Goal: Use online tool/utility: Use online tool/utility

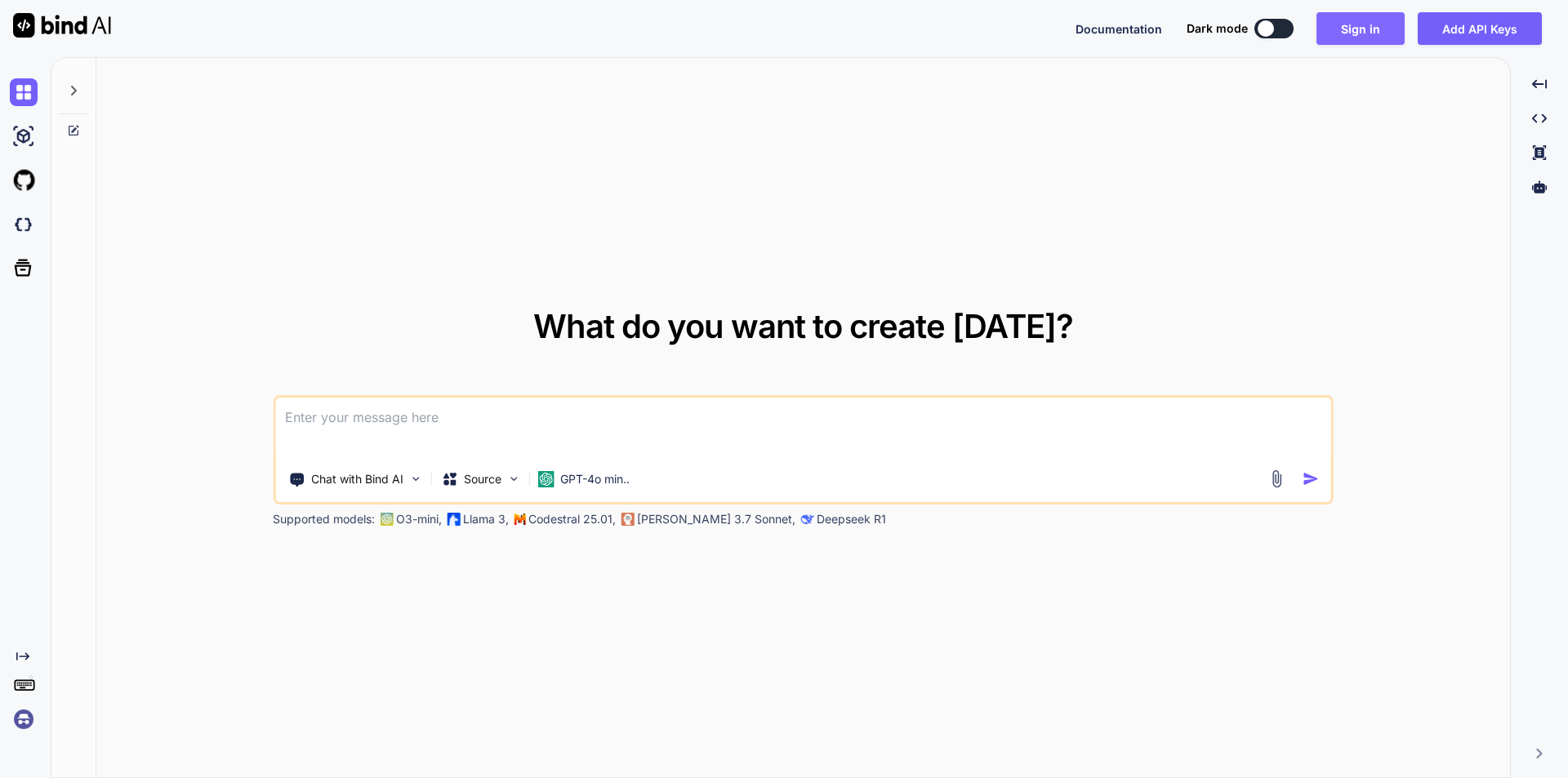
click at [1371, 38] on button "Sign in" at bounding box center [1360, 28] width 88 height 33
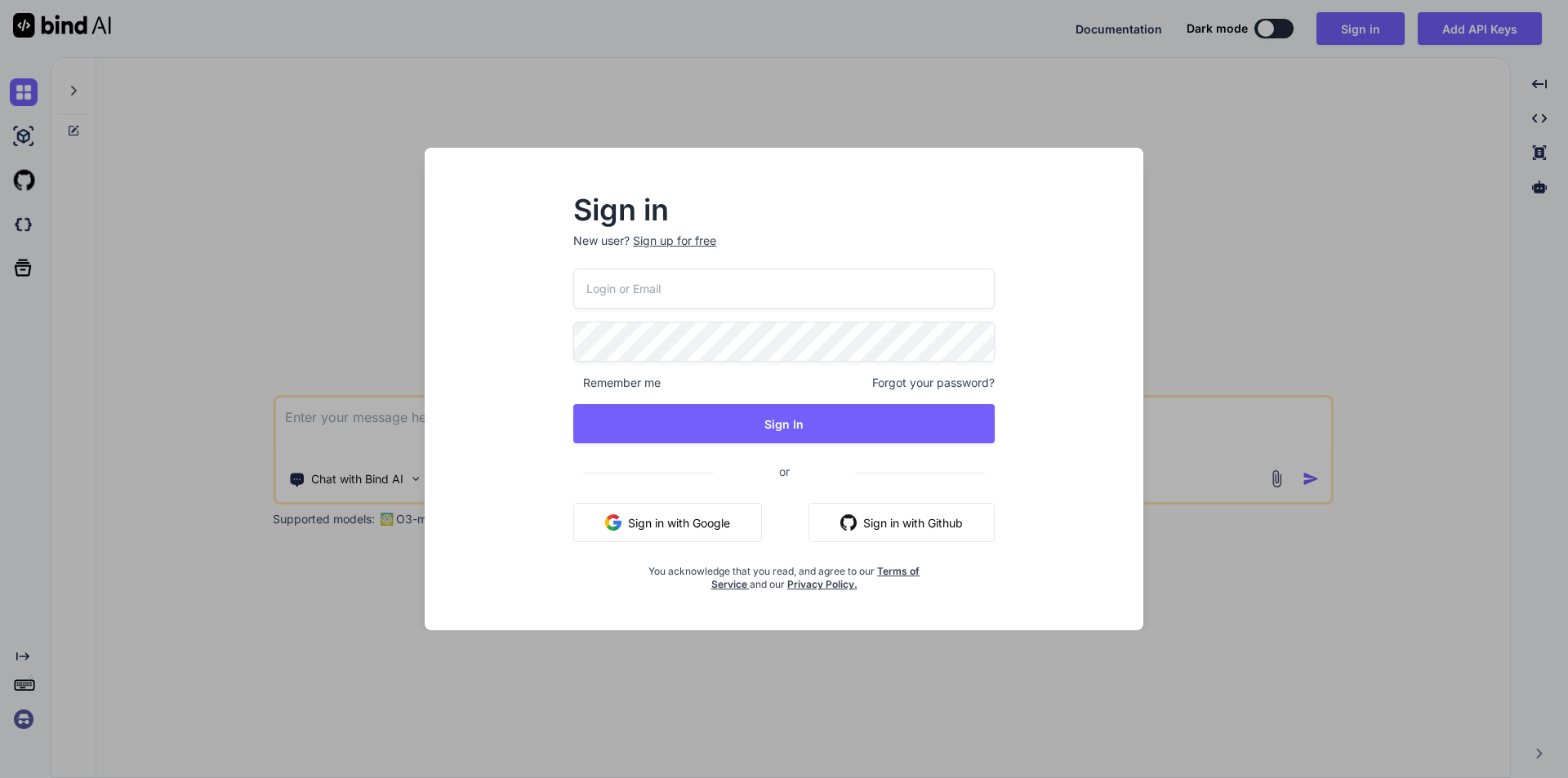
click at [622, 289] on input "email" at bounding box center [784, 289] width 422 height 40
type input "[EMAIL_ADDRESS][DOMAIN_NAME]"
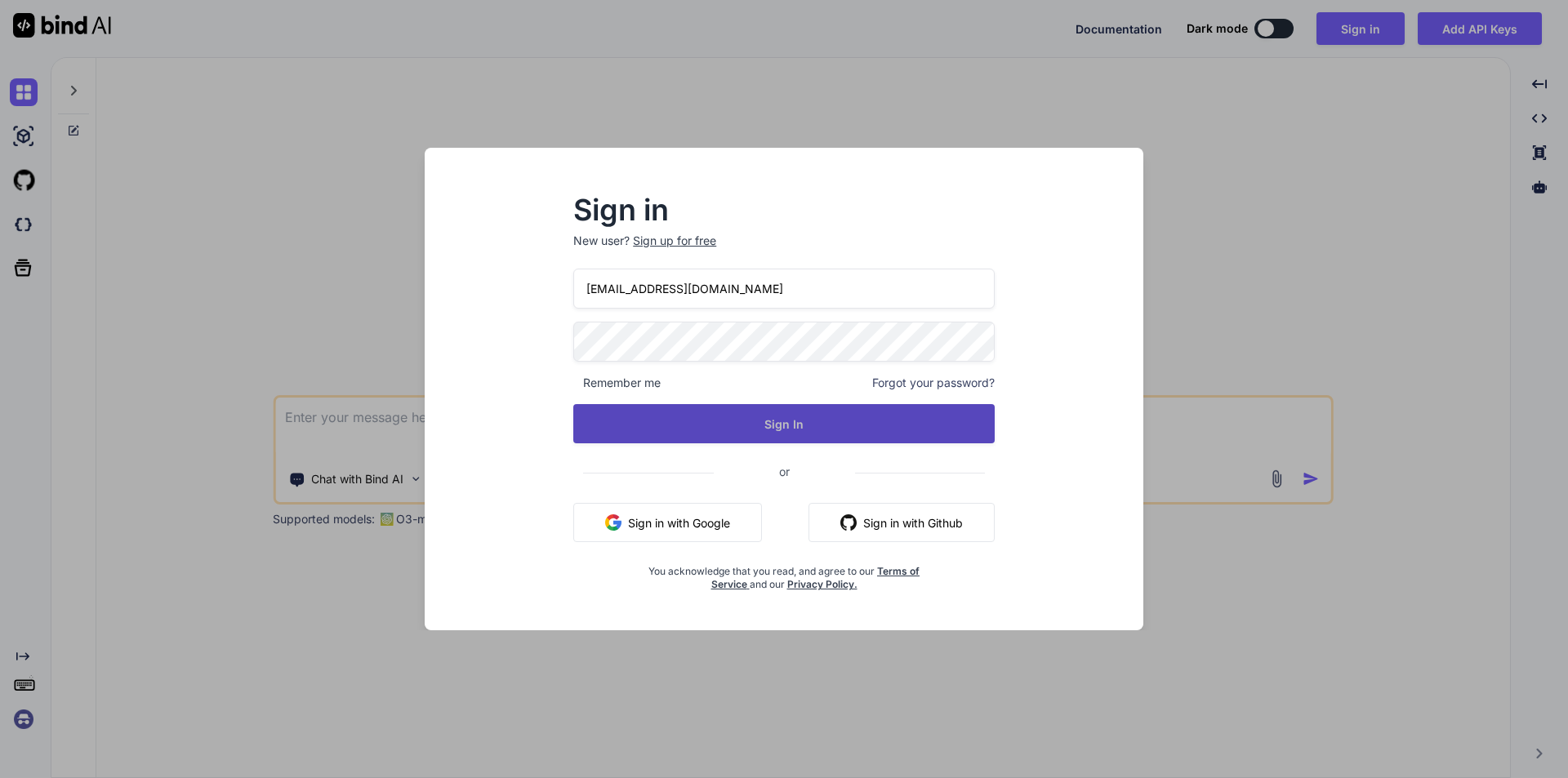
click at [806, 422] on button "Sign In" at bounding box center [784, 424] width 422 height 40
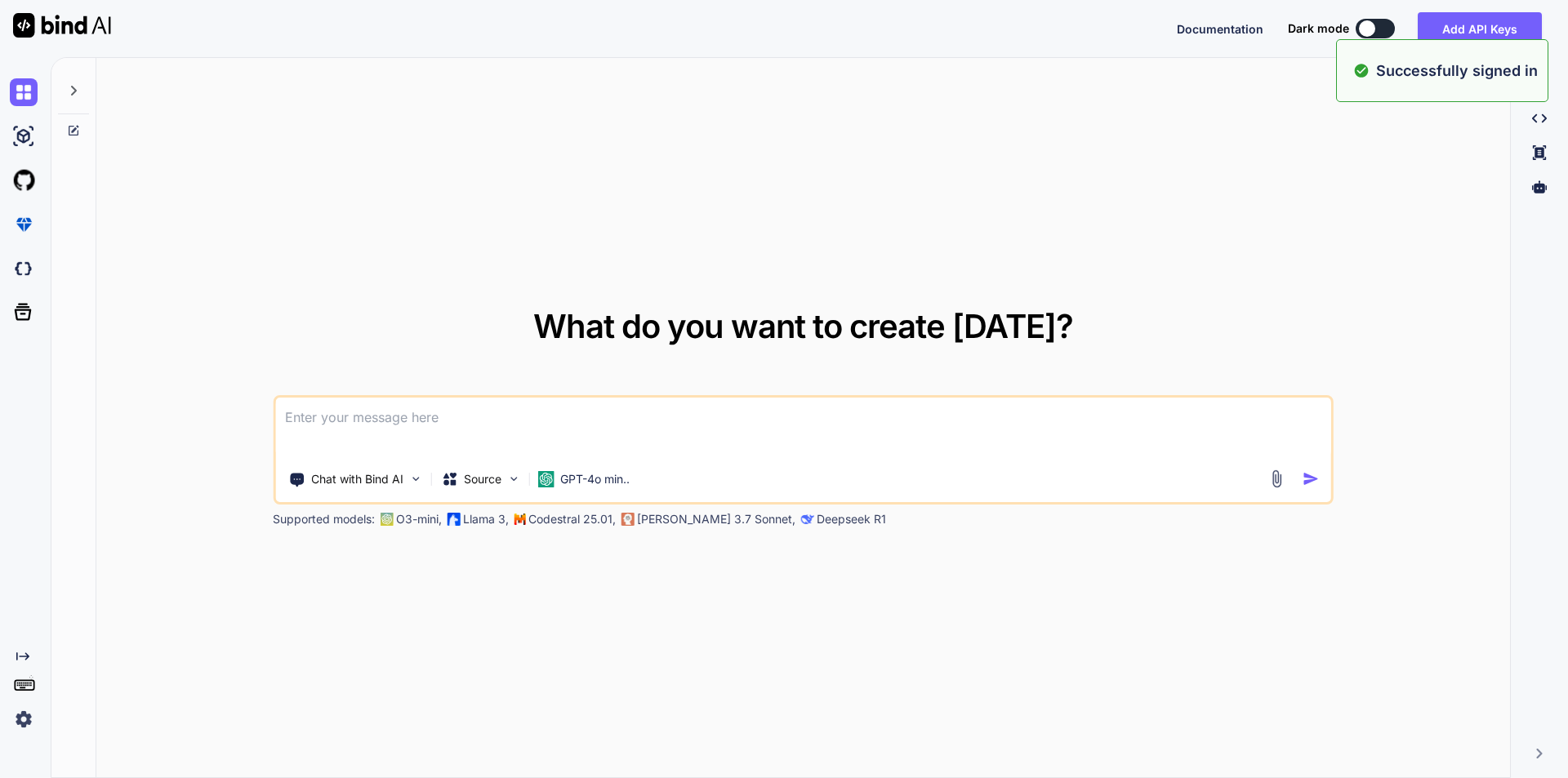
type textarea "x"
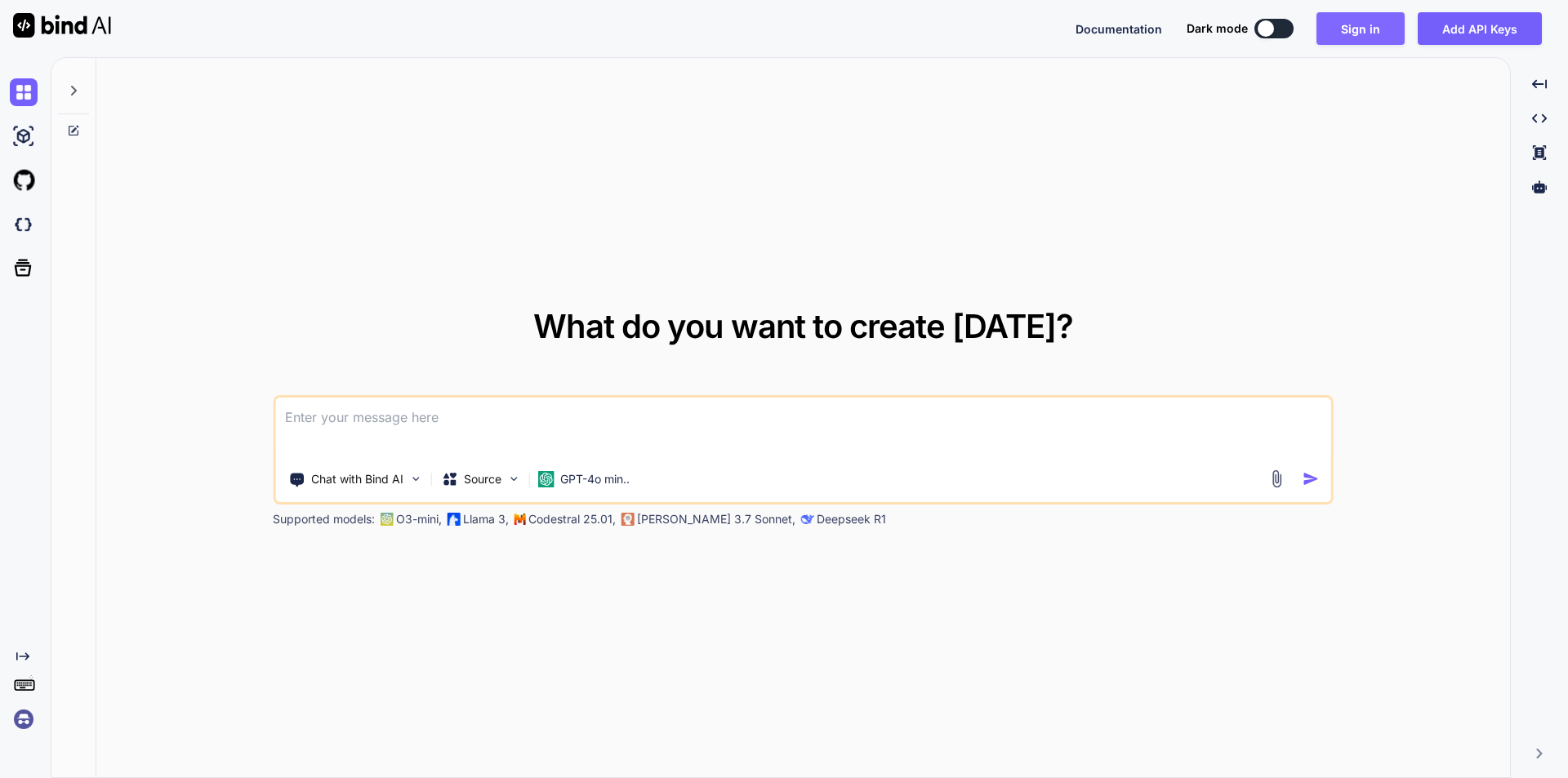
click at [1360, 16] on button "Sign in" at bounding box center [1360, 28] width 88 height 33
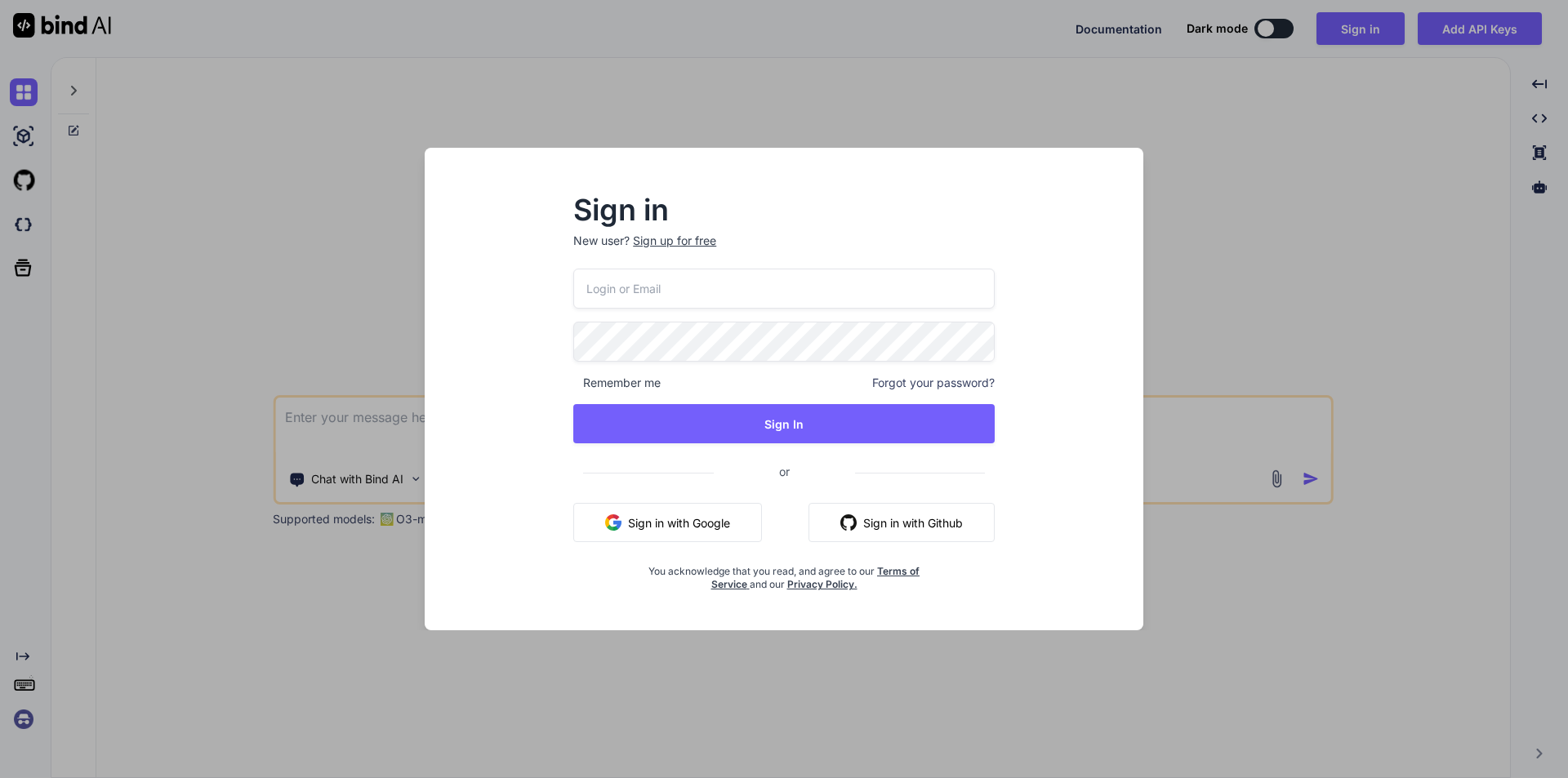
click at [711, 289] on input "email" at bounding box center [784, 289] width 422 height 40
type input "[EMAIL_ADDRESS][DOMAIN_NAME]"
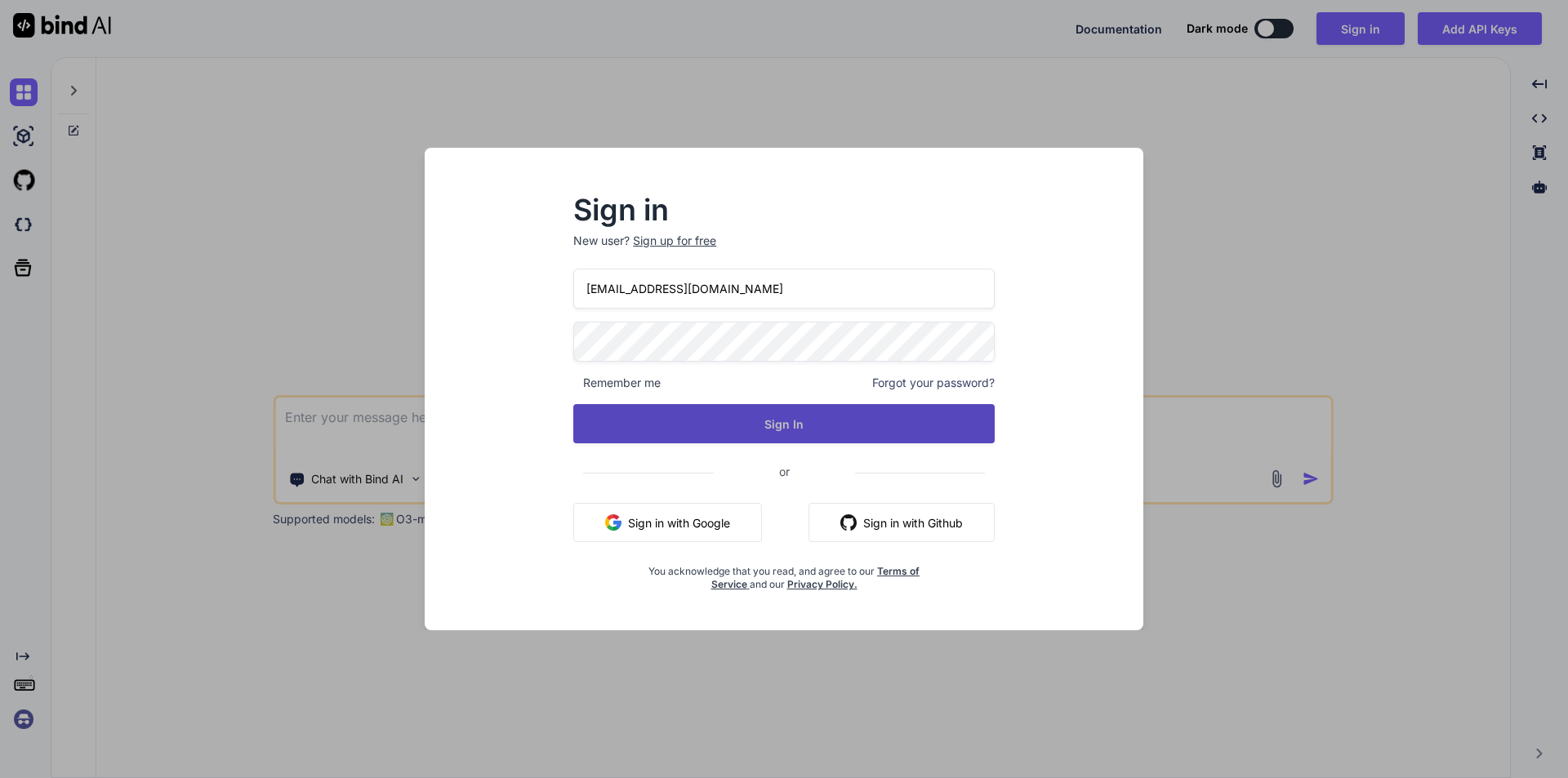
click at [802, 429] on button "Sign In" at bounding box center [784, 424] width 422 height 40
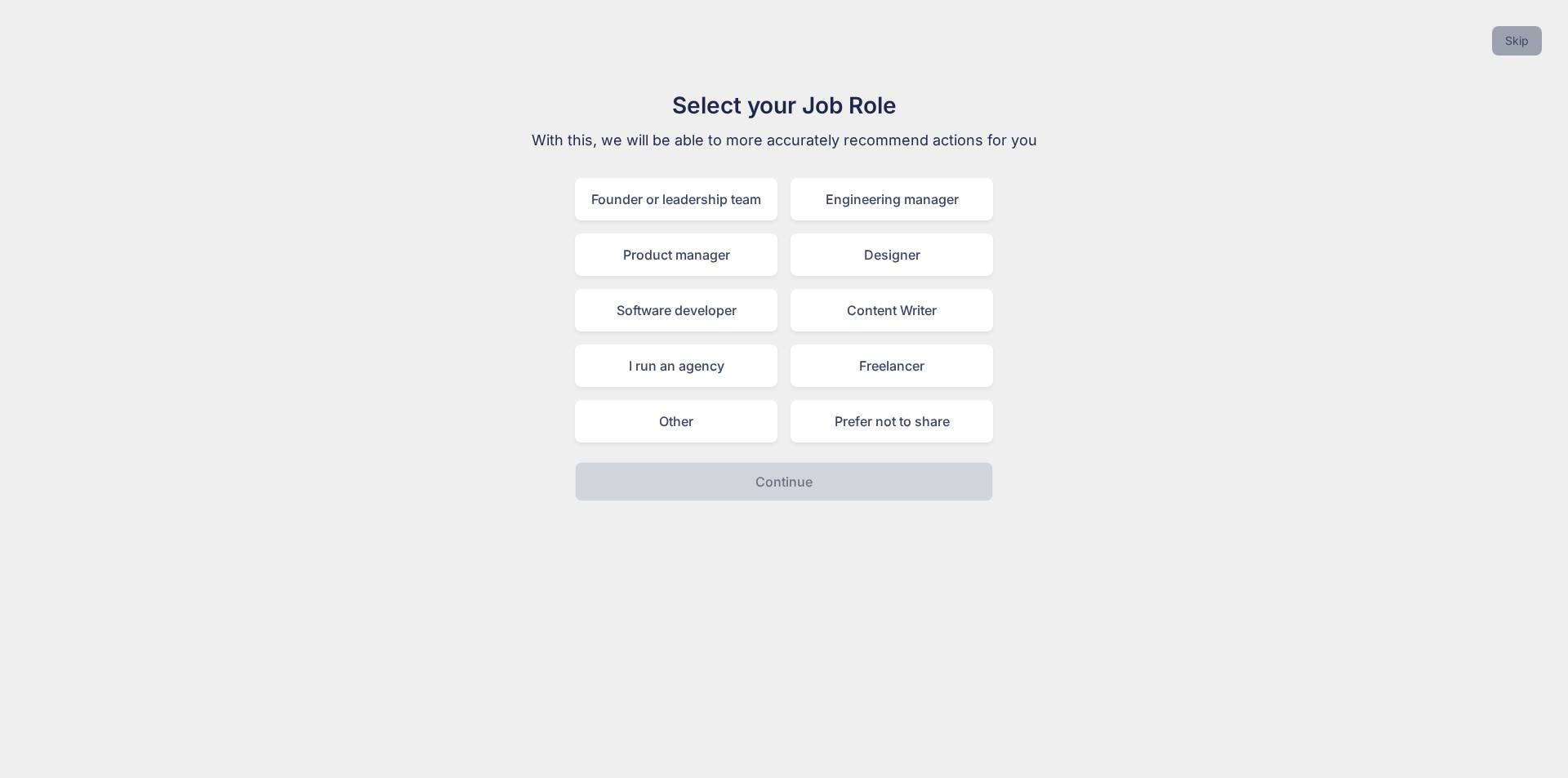
click at [1516, 46] on button "Skip" at bounding box center [1517, 40] width 50 height 29
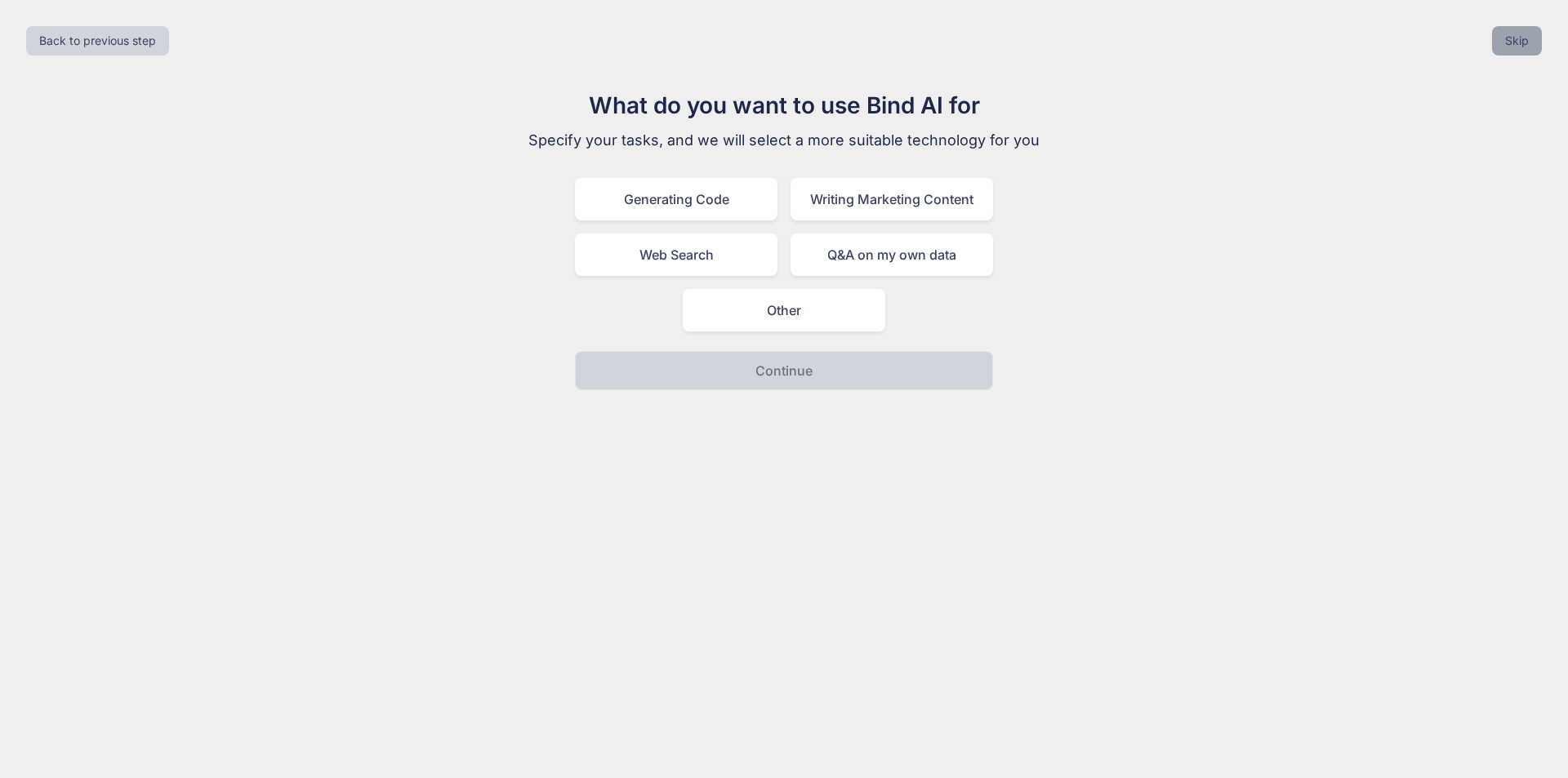
click at [1517, 46] on button "Skip" at bounding box center [1517, 40] width 50 height 29
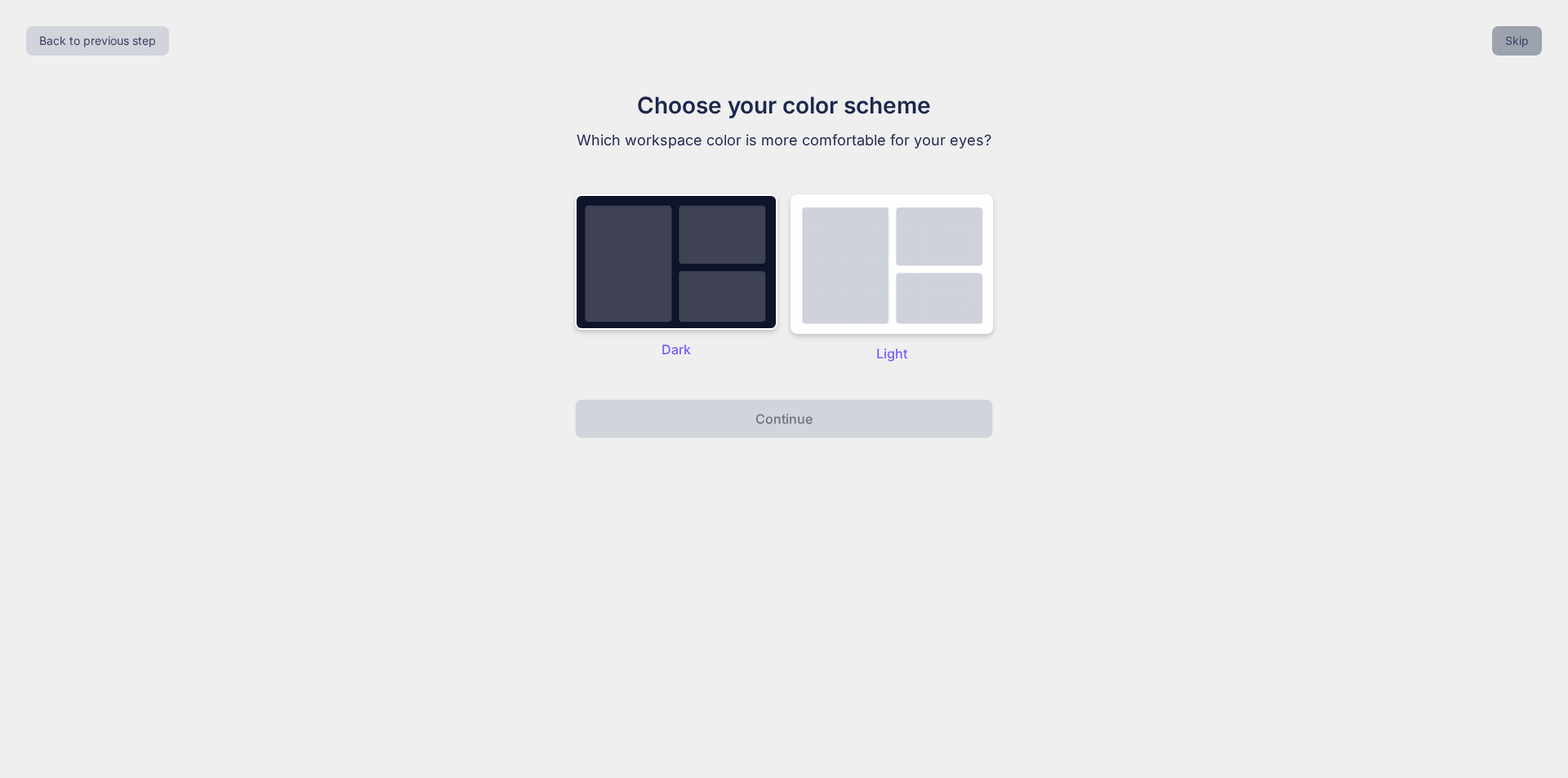
click at [1516, 52] on button "Skip" at bounding box center [1517, 40] width 50 height 29
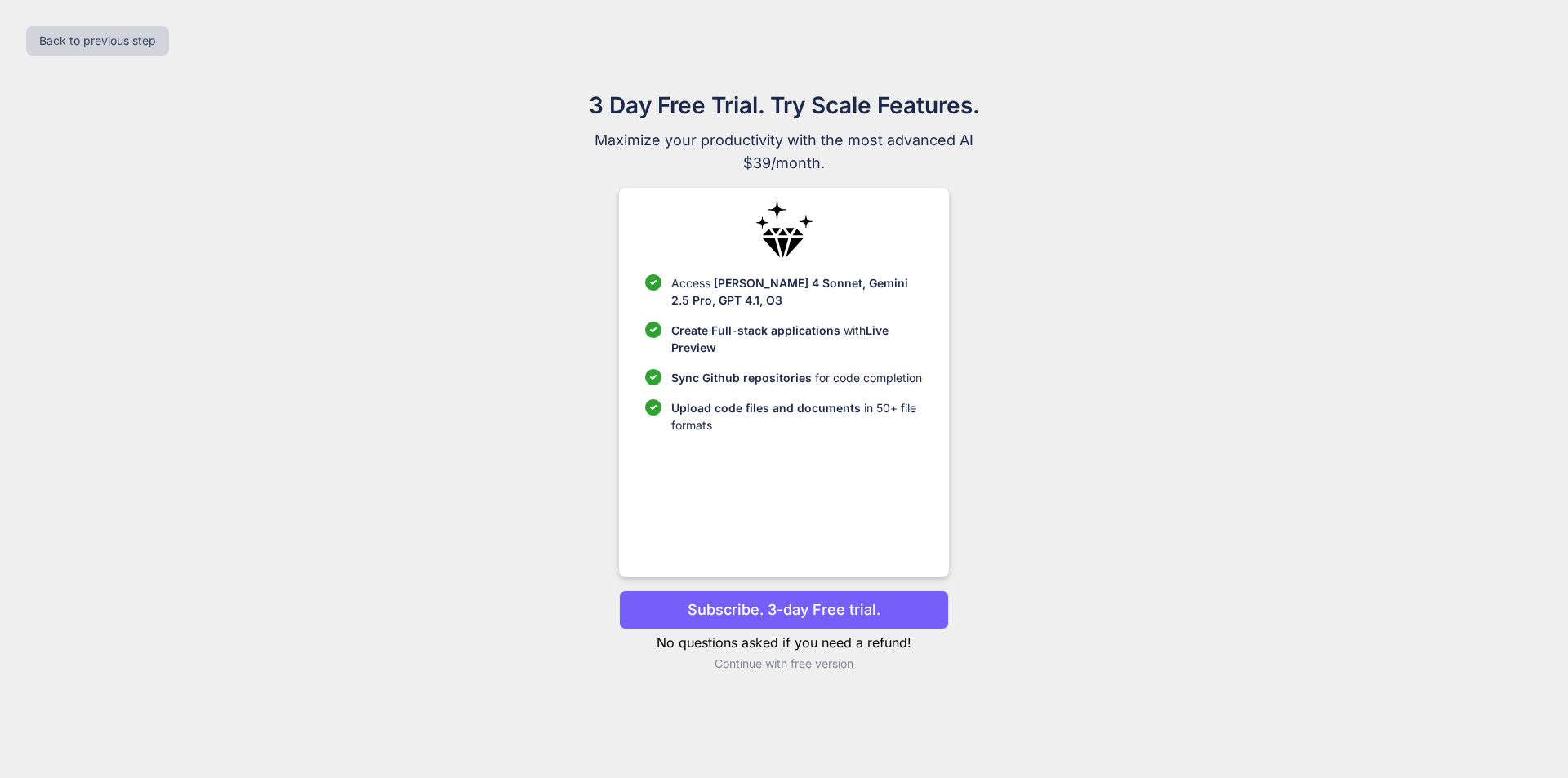
click at [820, 664] on p "Continue with free version" at bounding box center [784, 663] width 329 height 16
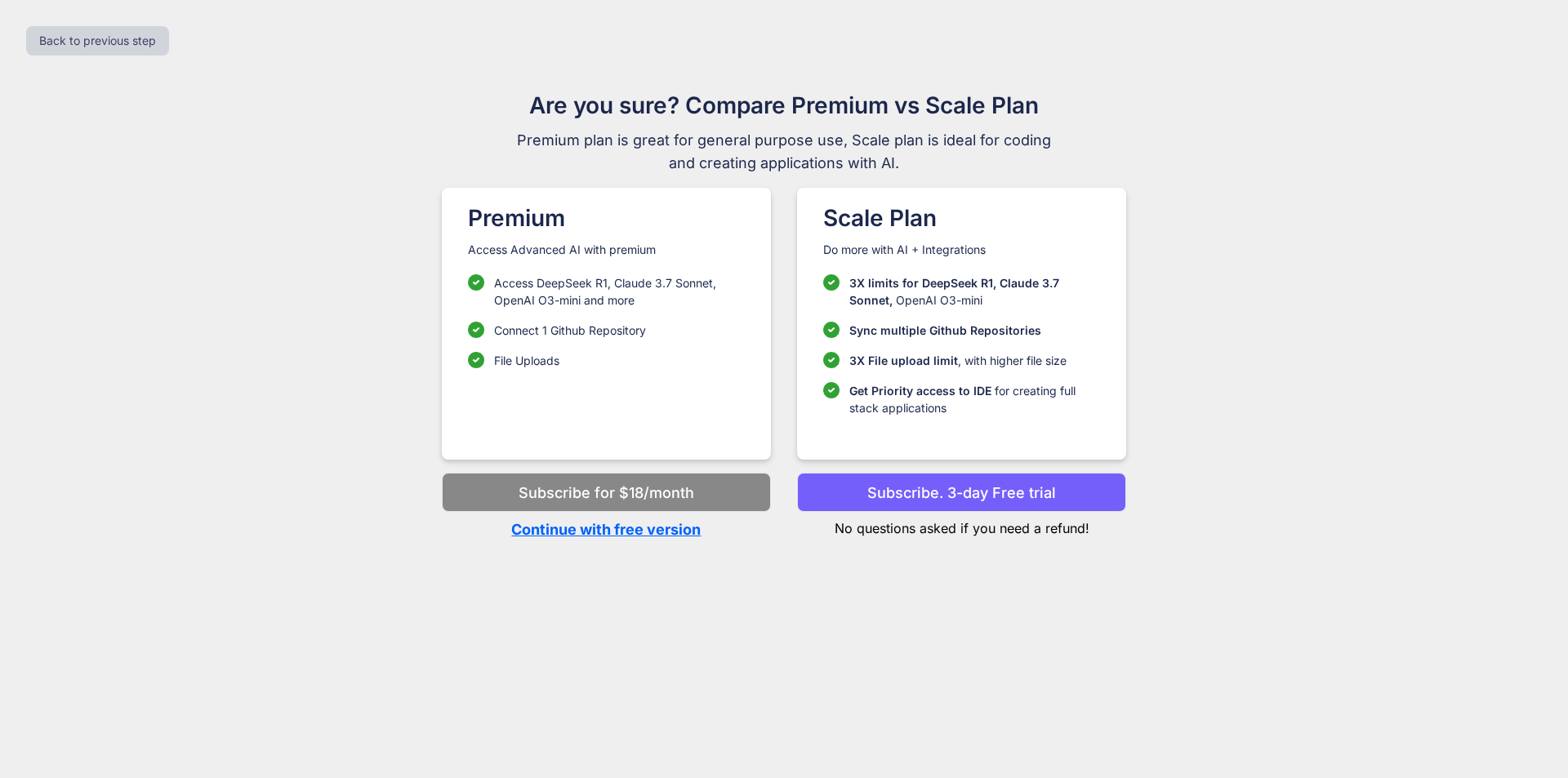
click at [673, 536] on p "Continue with free version" at bounding box center [606, 530] width 329 height 22
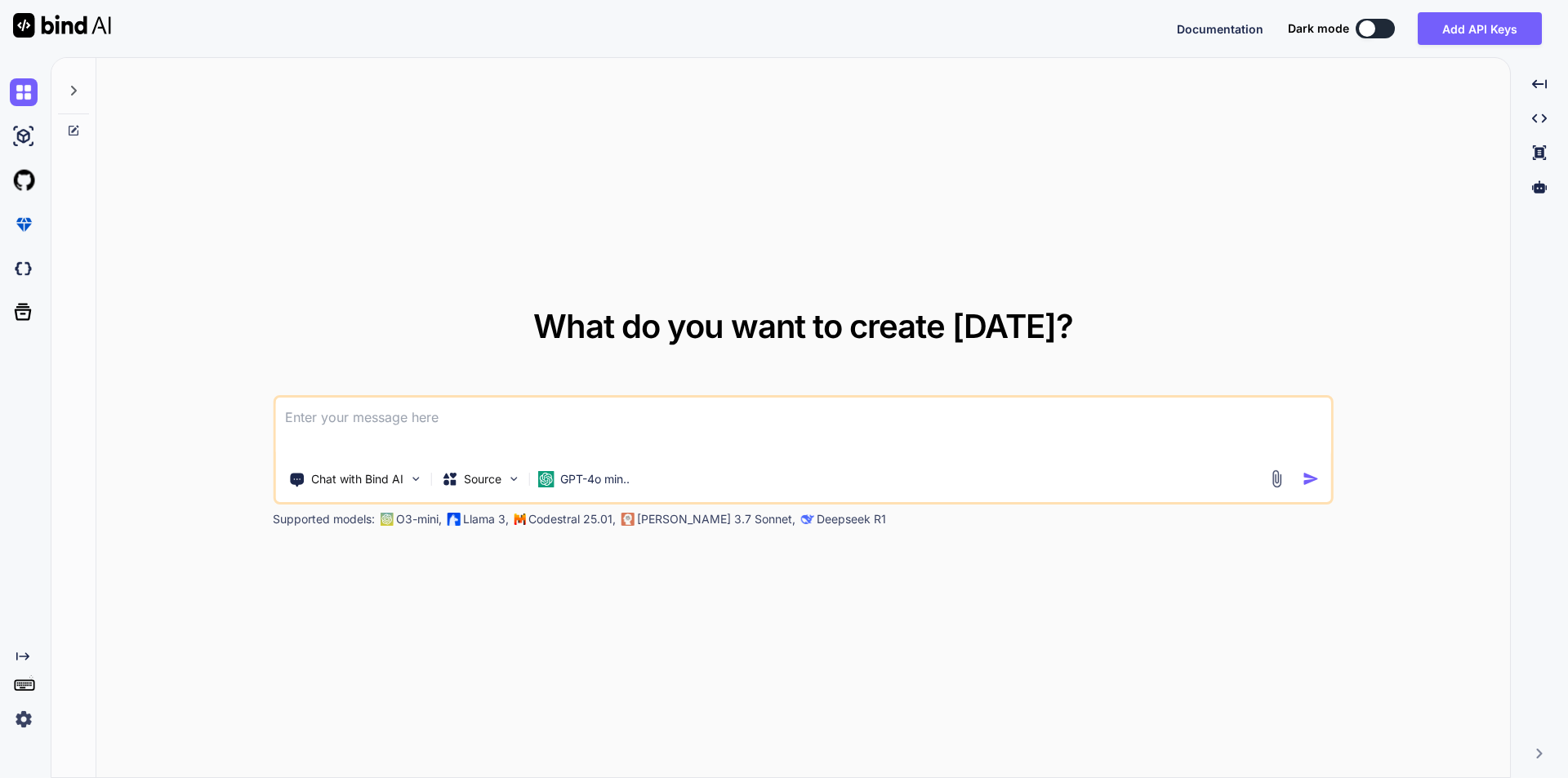
click at [387, 422] on textarea at bounding box center [802, 428] width 1056 height 60
type textarea "x"
type textarea "// below is some html code and i want to create migration to manage the fields …"
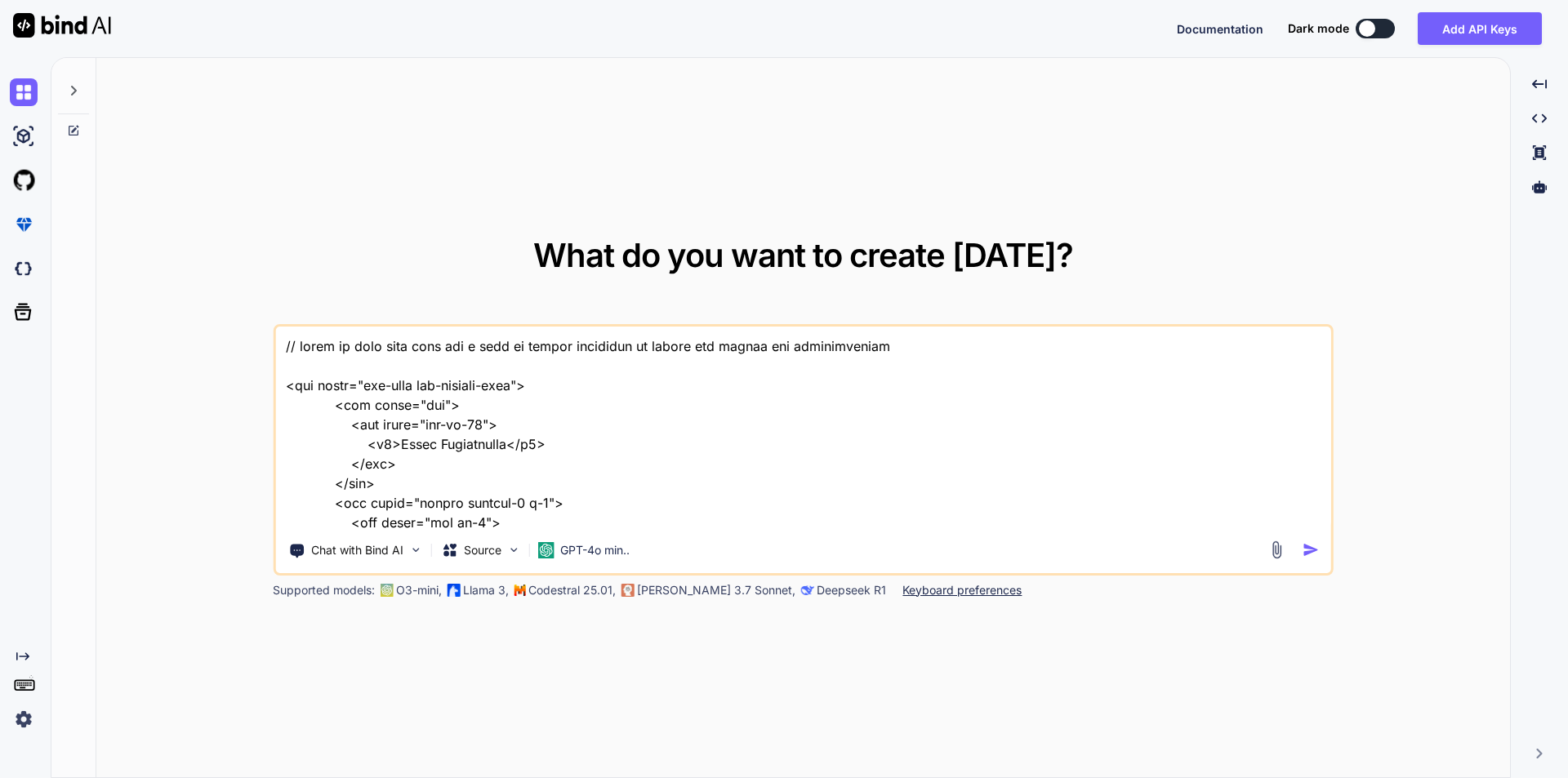
scroll to position [6586, 0]
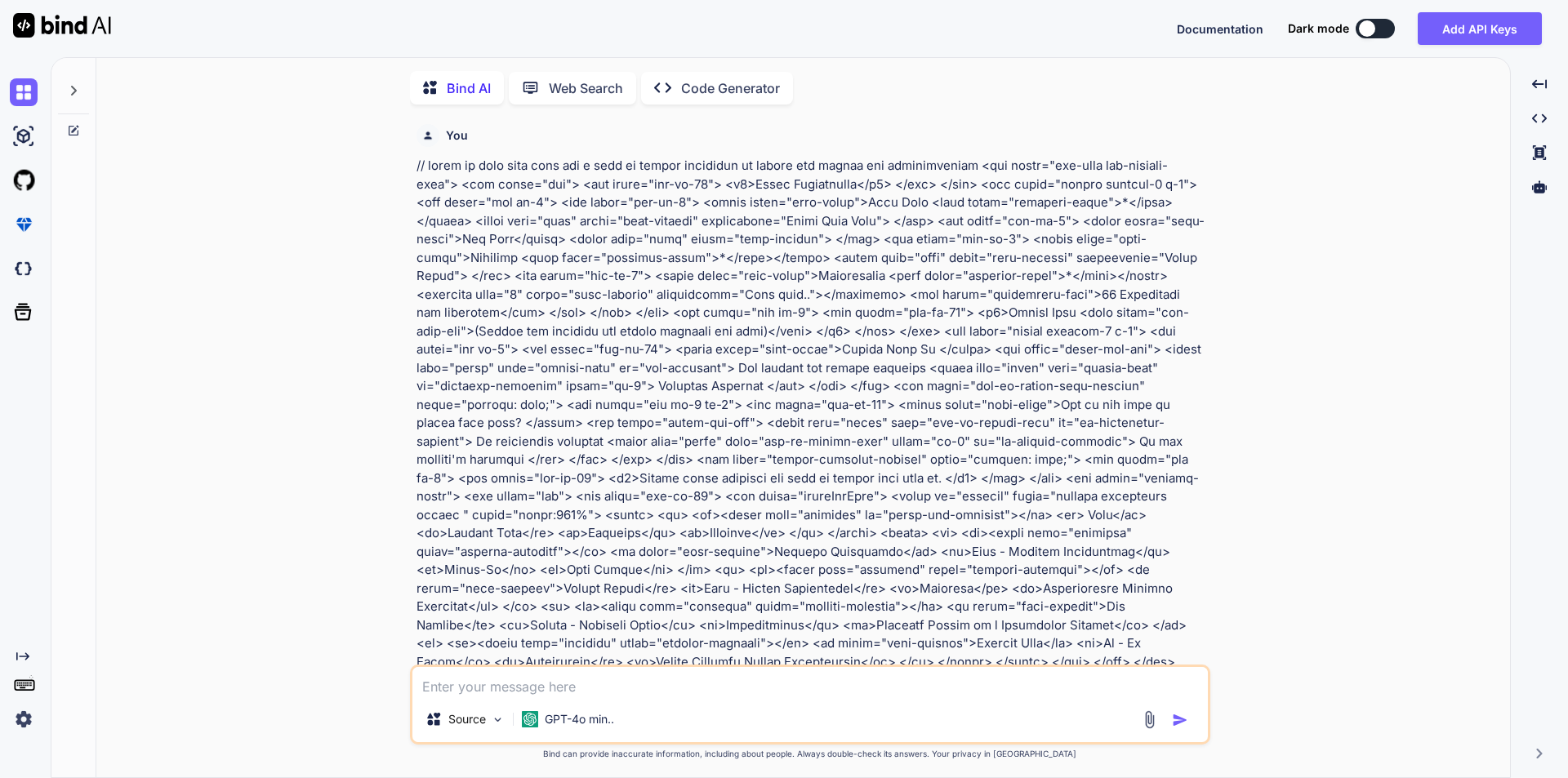
type textarea "x"
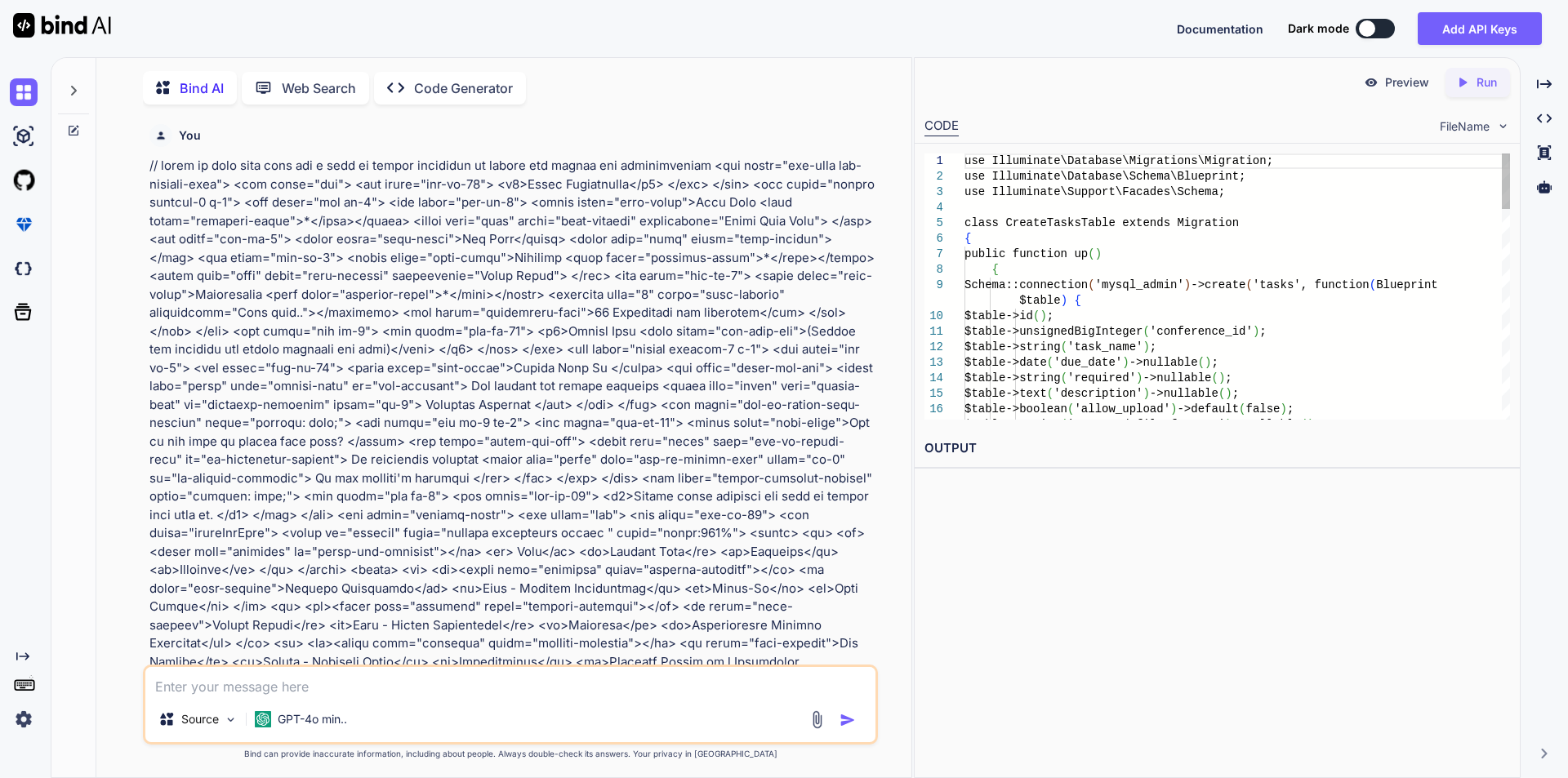
scroll to position [7, 0]
click at [1546, 81] on icon "Created with Pixso." at bounding box center [1544, 83] width 15 height 15
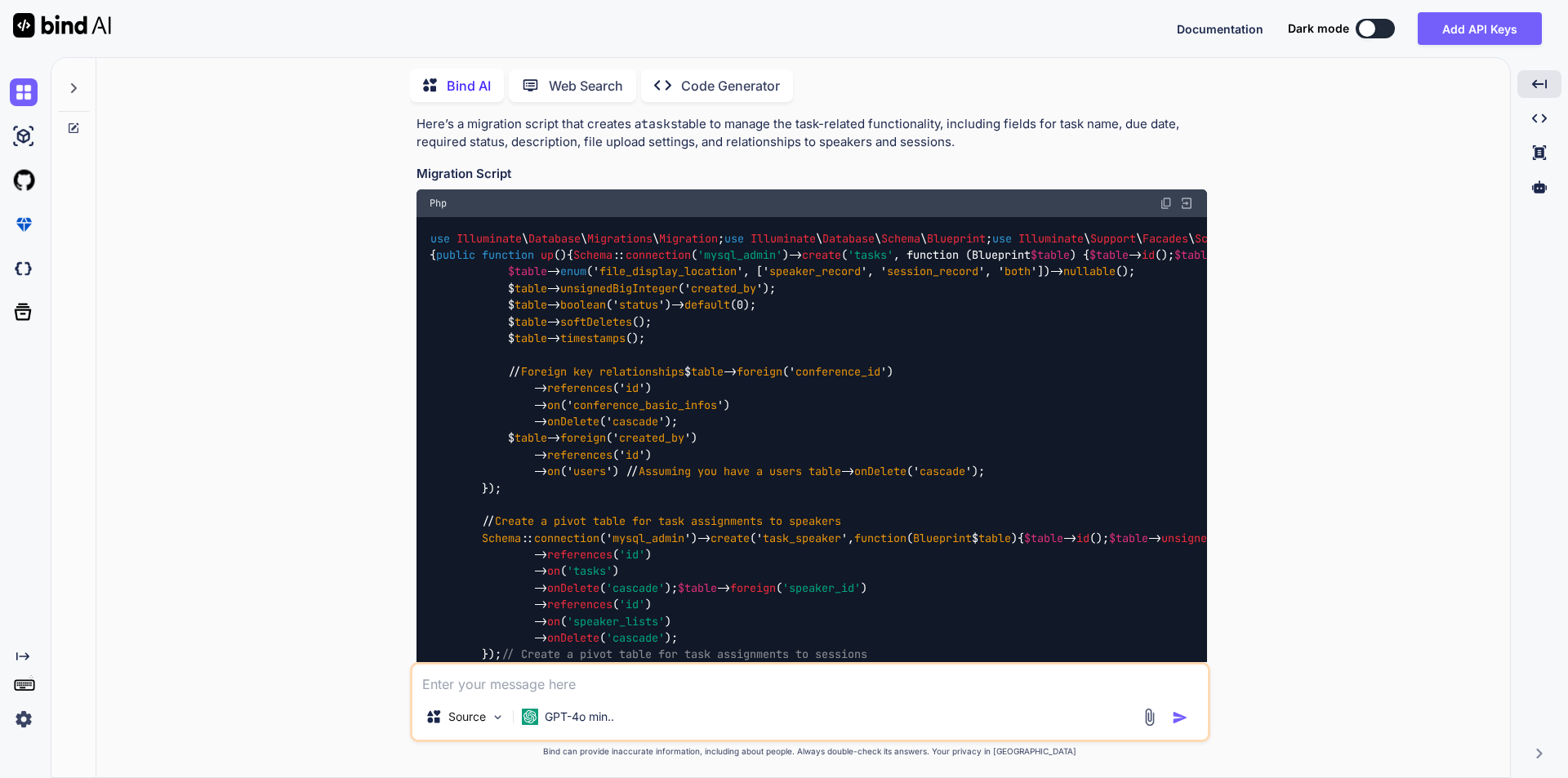
scroll to position [1960, 0]
